Goal: Navigation & Orientation: Go to known website

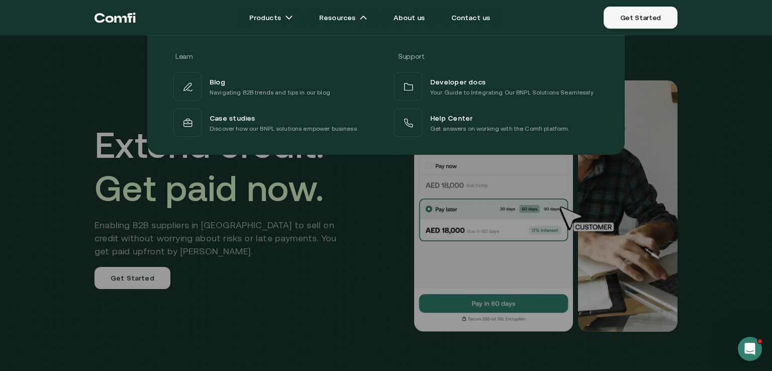
click at [627, 21] on link "Get Started" at bounding box center [640, 18] width 74 height 22
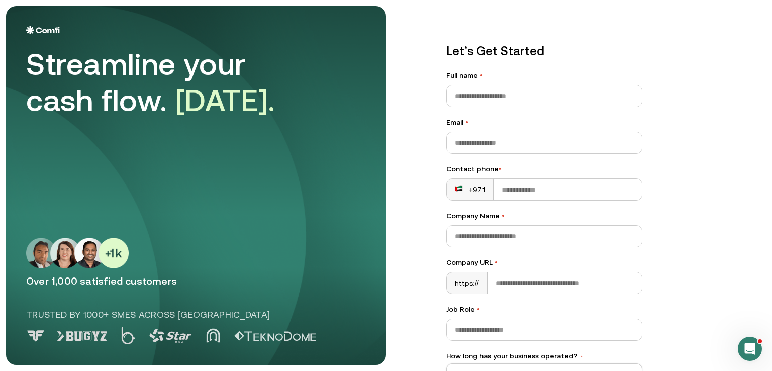
scroll to position [116, 0]
